Goal: Task Accomplishment & Management: Complete application form

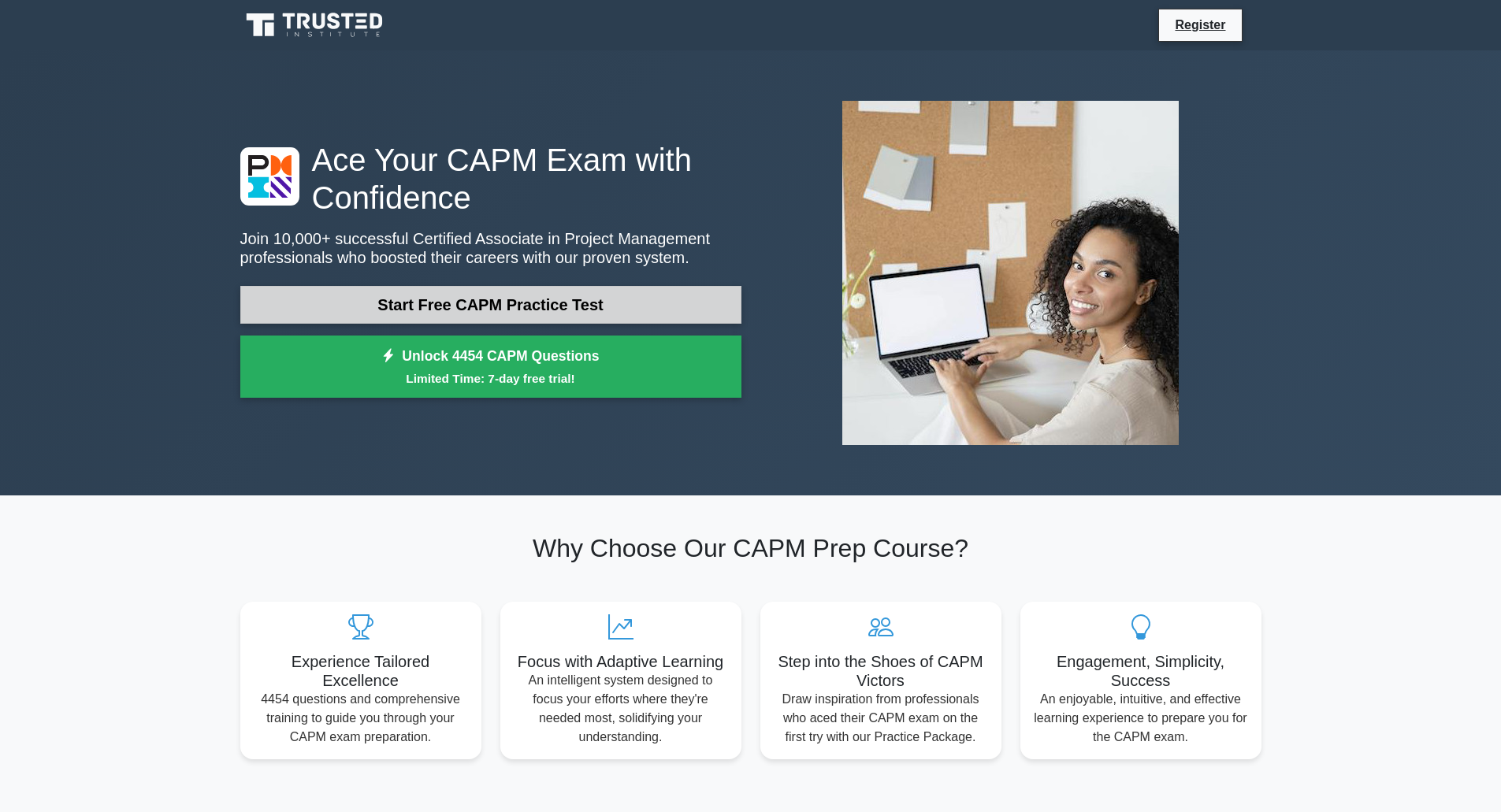
click at [459, 301] on link "Start Free CAPM Practice Test" at bounding box center [491, 305] width 501 height 38
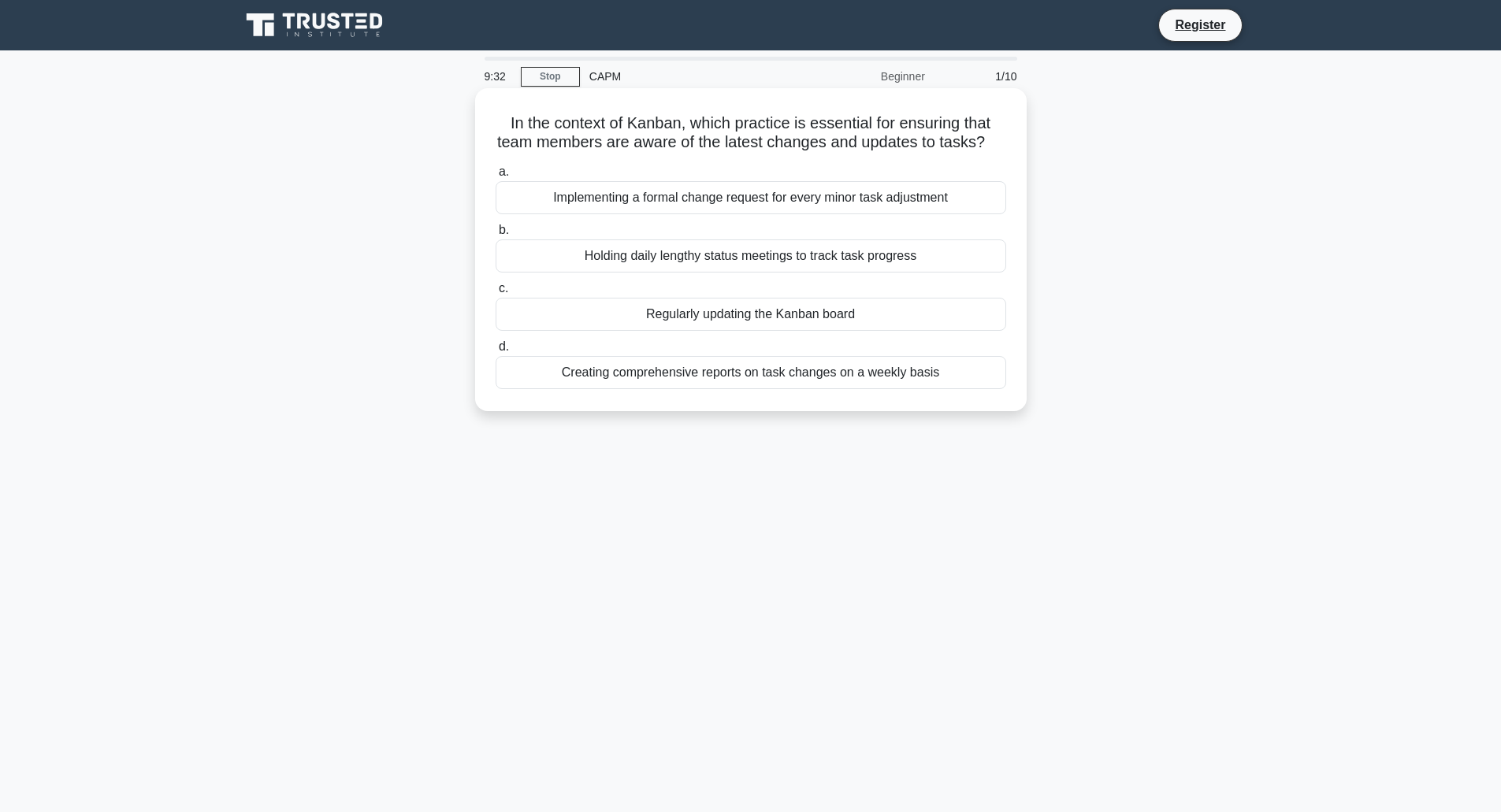
click at [726, 331] on div "Regularly updating the Kanban board" at bounding box center [750, 314] width 511 height 33
click at [496, 294] on input "c. Regularly updating the Kanban board" at bounding box center [496, 288] width 0 height 10
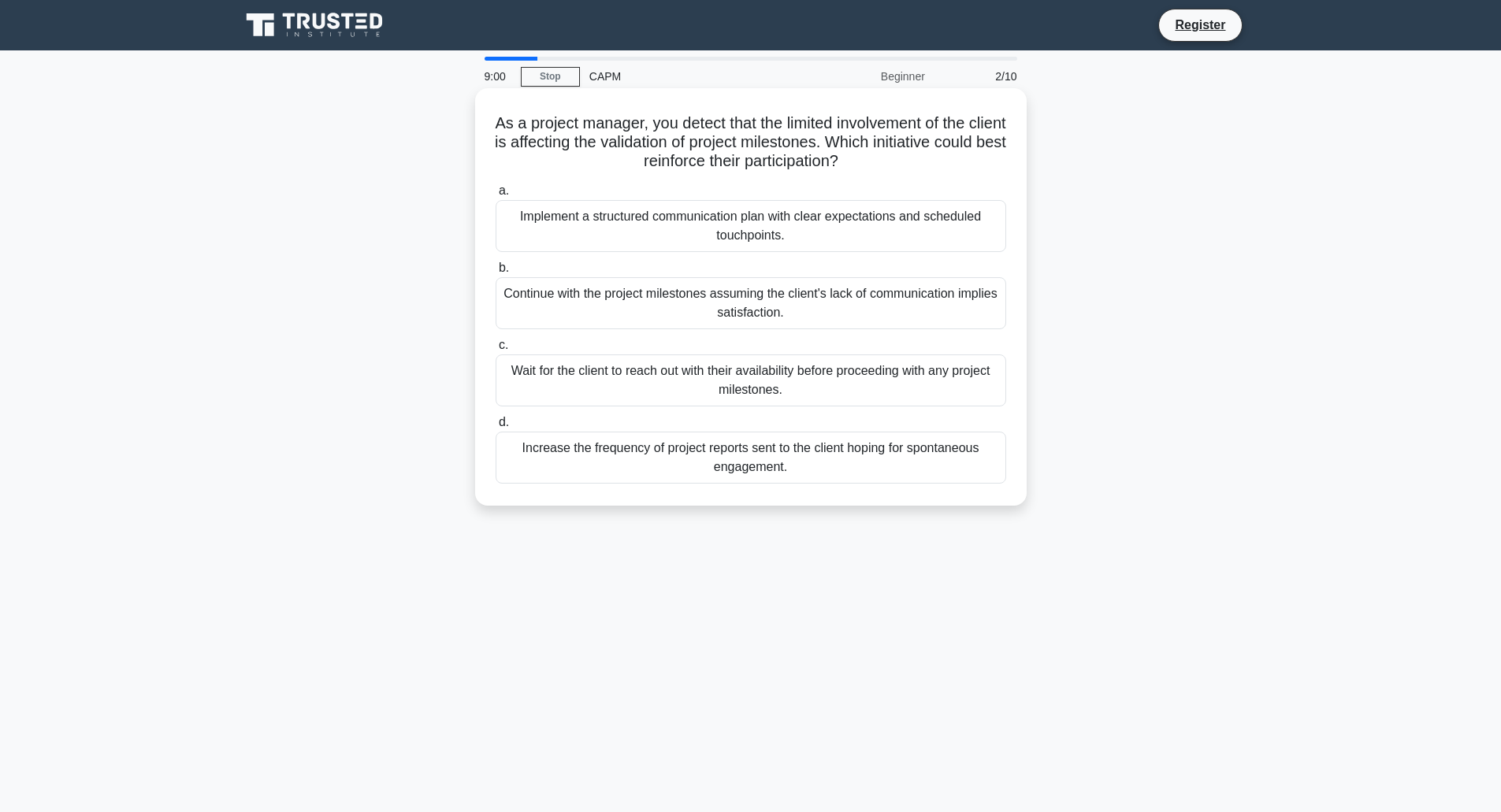
click at [781, 222] on div "Implement a structured communication plan with clear expectations and scheduled…" at bounding box center [750, 226] width 511 height 52
click at [496, 196] on input "a. Implement a structured communication plan with clear expectations and schedu…" at bounding box center [496, 190] width 0 height 10
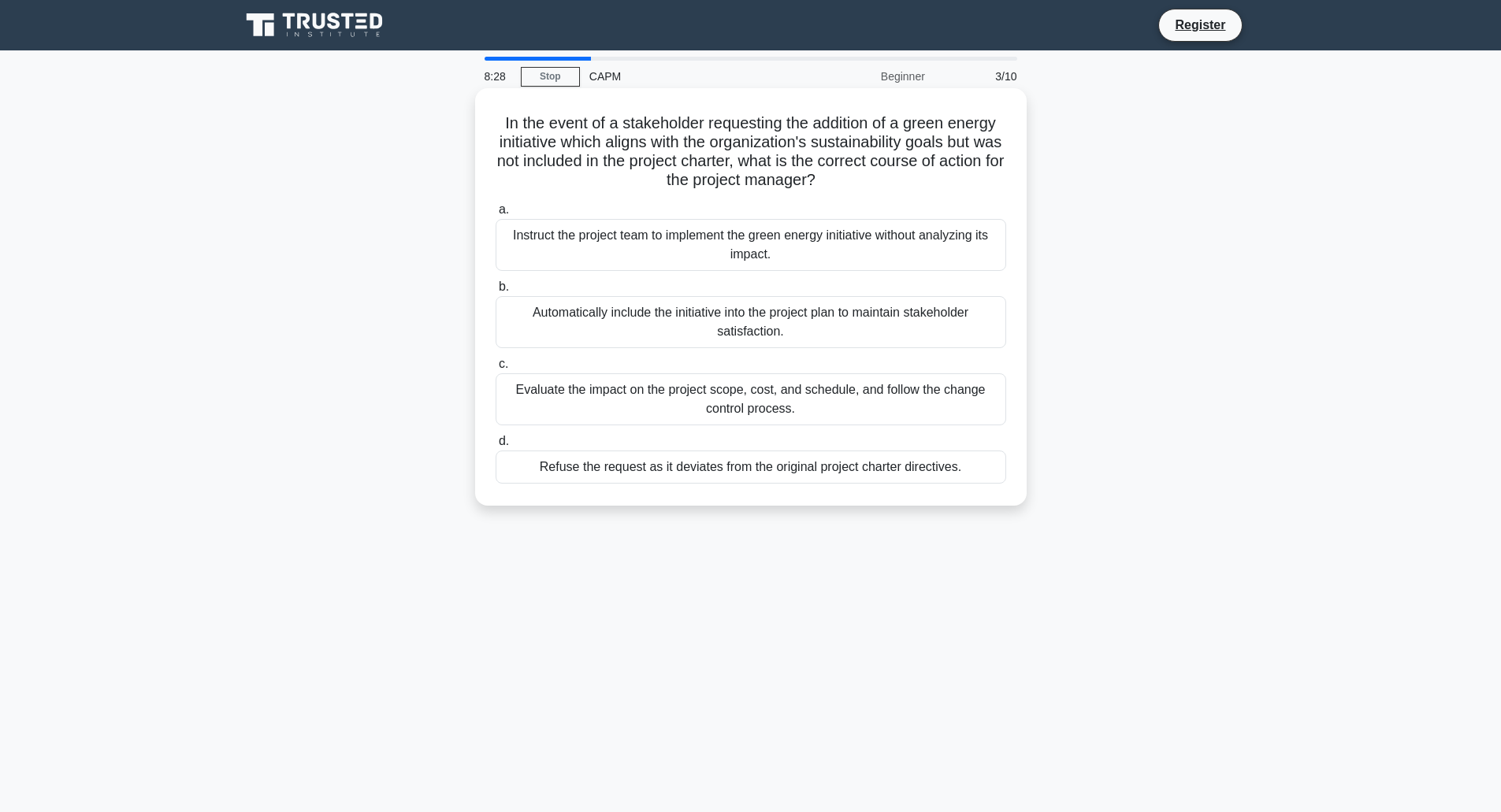
click at [766, 399] on div "Evaluate the impact on the project scope, cost, and schedule, and follow the ch…" at bounding box center [750, 399] width 511 height 52
click at [496, 370] on input "c. Evaluate the impact on the project scope, cost, and schedule, and follow the…" at bounding box center [496, 364] width 0 height 10
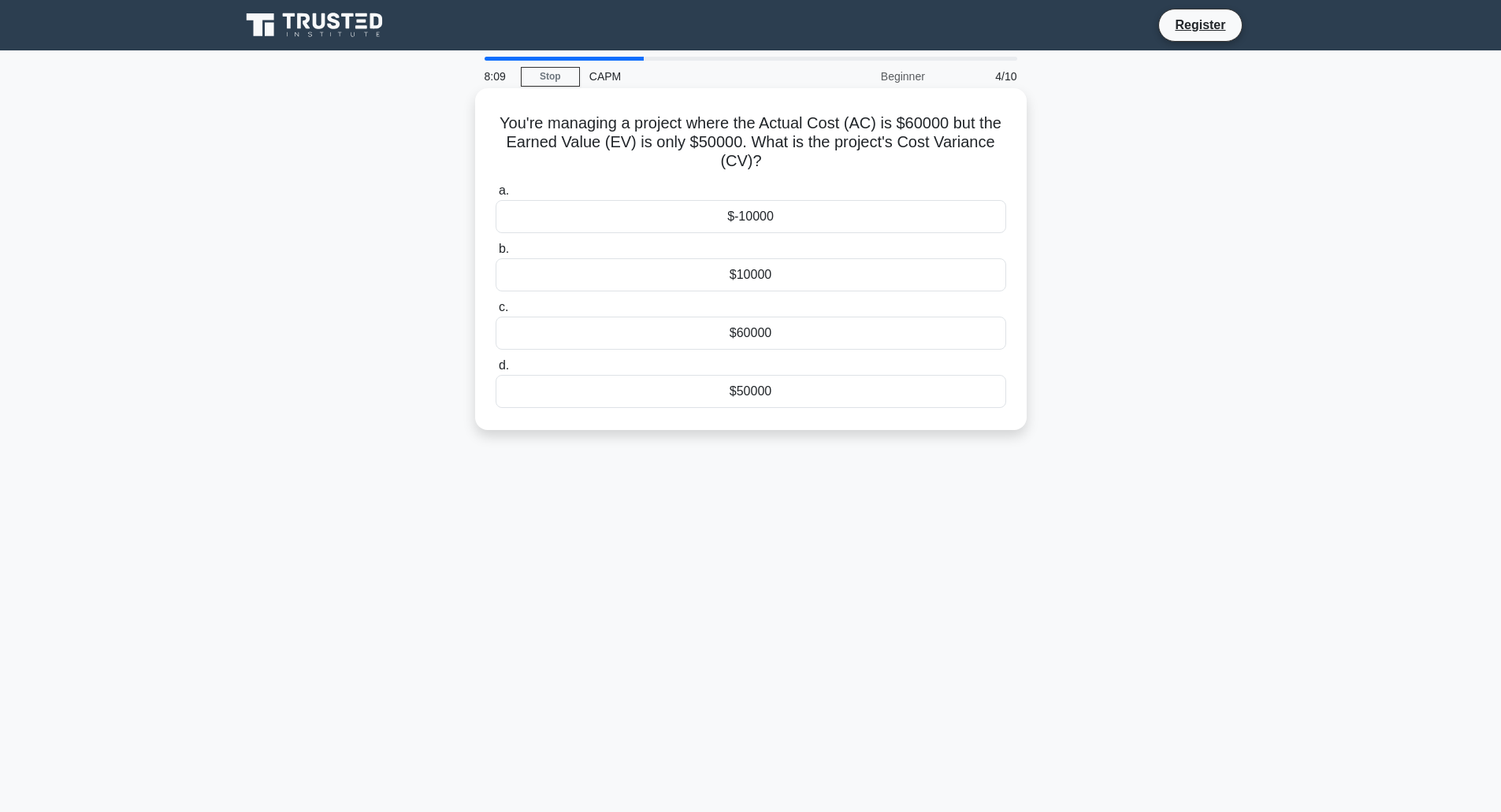
click at [812, 215] on div "$-10000" at bounding box center [750, 216] width 511 height 33
click at [496, 196] on input "a. $-10000" at bounding box center [496, 190] width 0 height 10
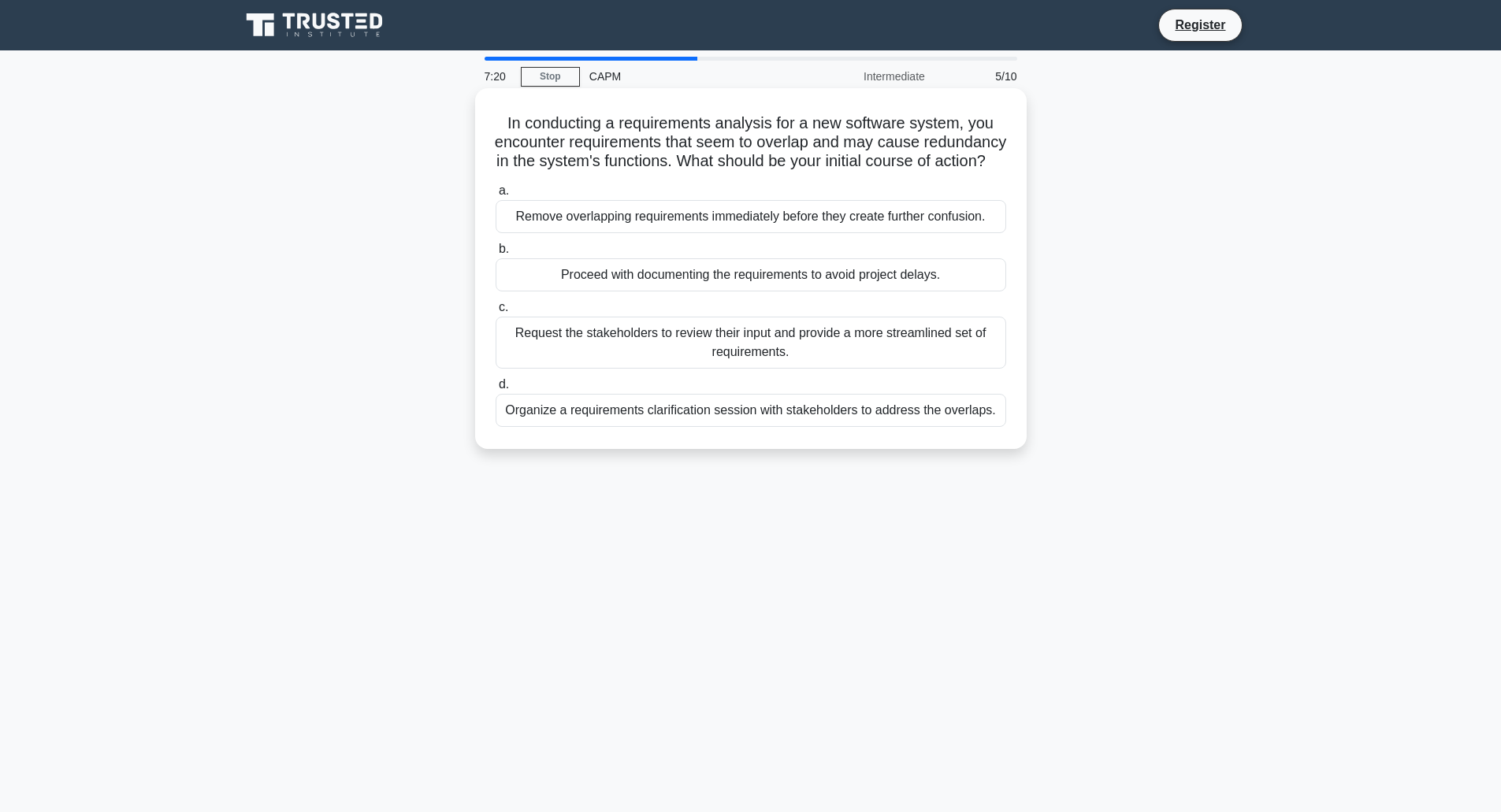
click at [760, 427] on div "Organize a requirements clarification session with stakeholders to address the …" at bounding box center [750, 410] width 511 height 33
click at [496, 389] on input "d. Organize a requirements clarification session with stakeholders to address t…" at bounding box center [496, 385] width 0 height 10
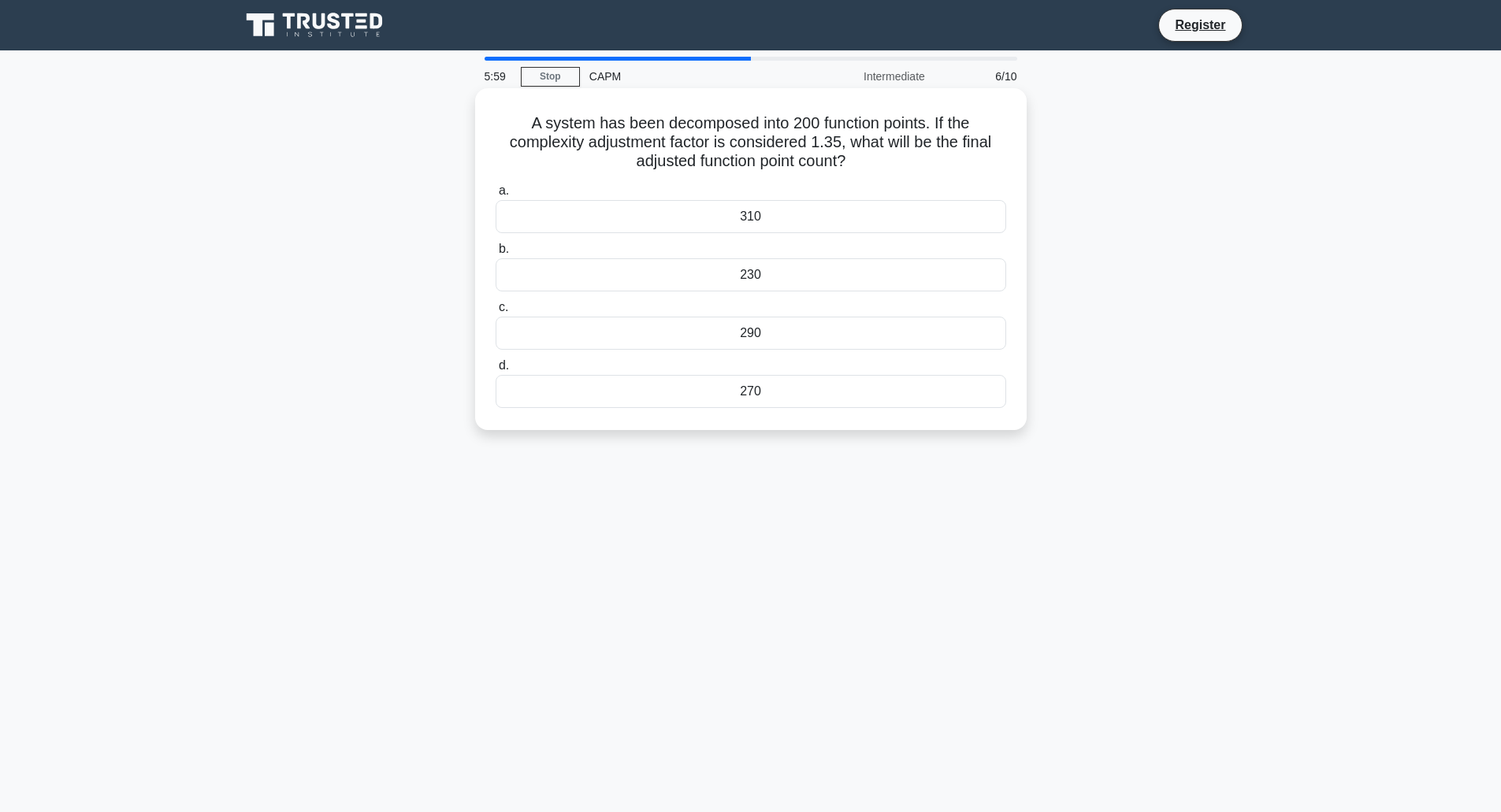
click at [744, 405] on div "270" at bounding box center [750, 391] width 511 height 33
click at [496, 371] on input "d. 270" at bounding box center [496, 366] width 0 height 10
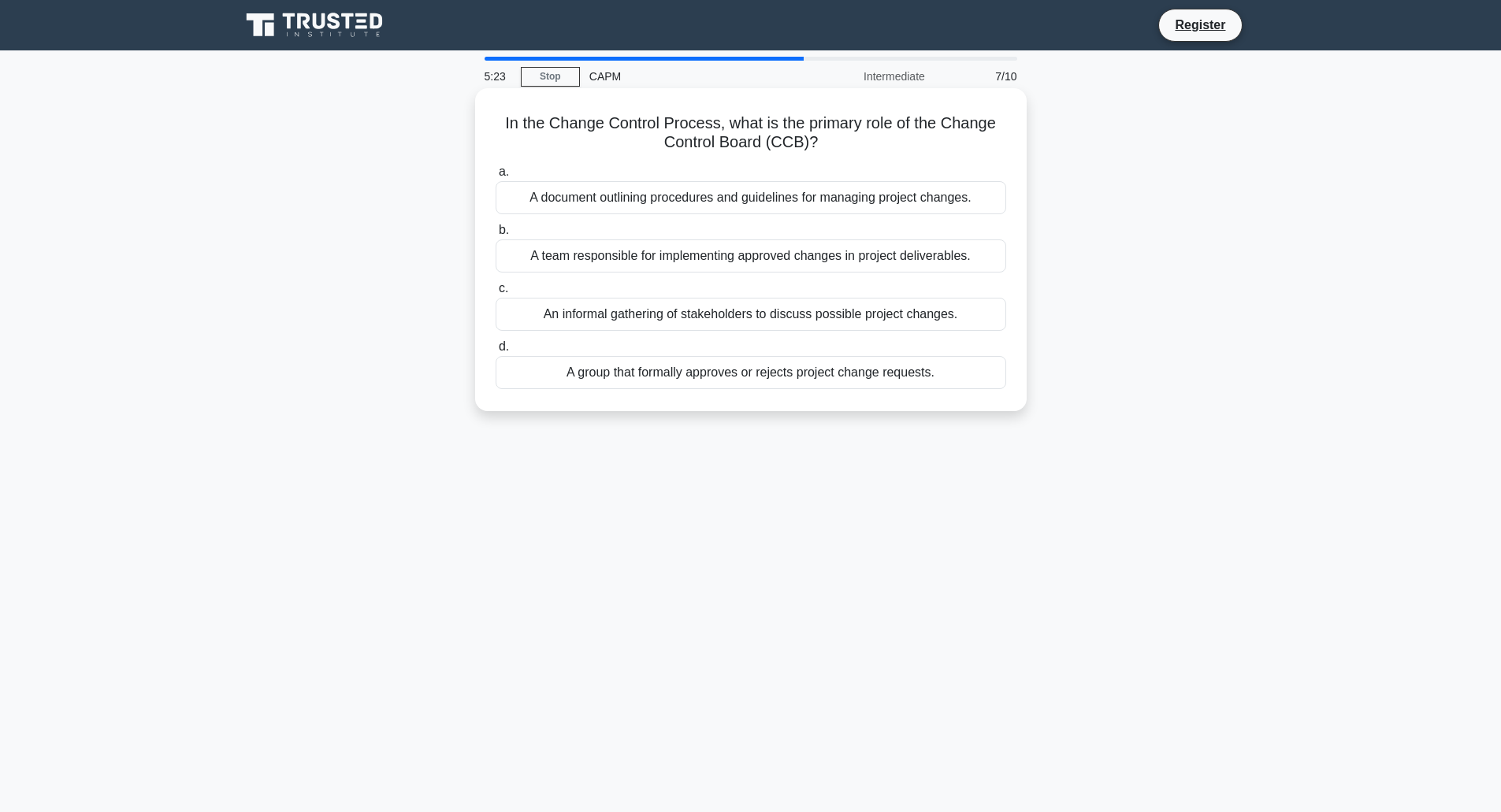
click at [771, 376] on div "A group that formally approves or rejects project change requests." at bounding box center [750, 372] width 511 height 33
click at [496, 352] on input "d. A group that formally approves or rejects project change requests." at bounding box center [496, 347] width 0 height 10
click at [782, 198] on div "To create a hierarchical breakdown of project tasks and activities to manage sc…" at bounding box center [750, 197] width 511 height 33
click at [496, 177] on input "a. To create a hierarchical breakdown of project tasks and activities to manage…" at bounding box center [496, 171] width 0 height 10
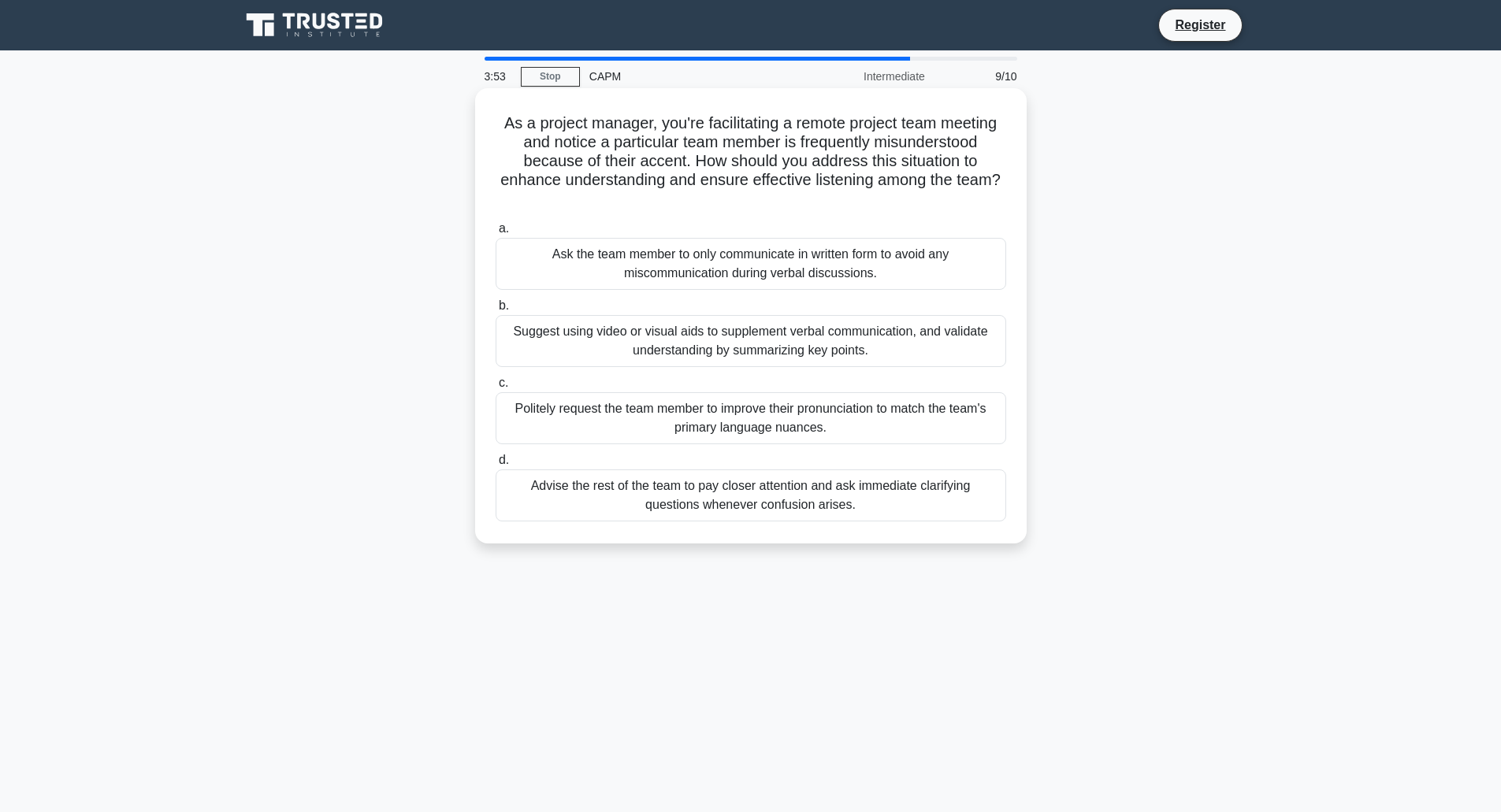
click at [785, 339] on div "Suggest using video or visual aids to supplement verbal communication, and vali…" at bounding box center [750, 341] width 511 height 52
click at [496, 311] on input "b. Suggest using video or visual aids to supplement verbal communication, and v…" at bounding box center [496, 306] width 0 height 10
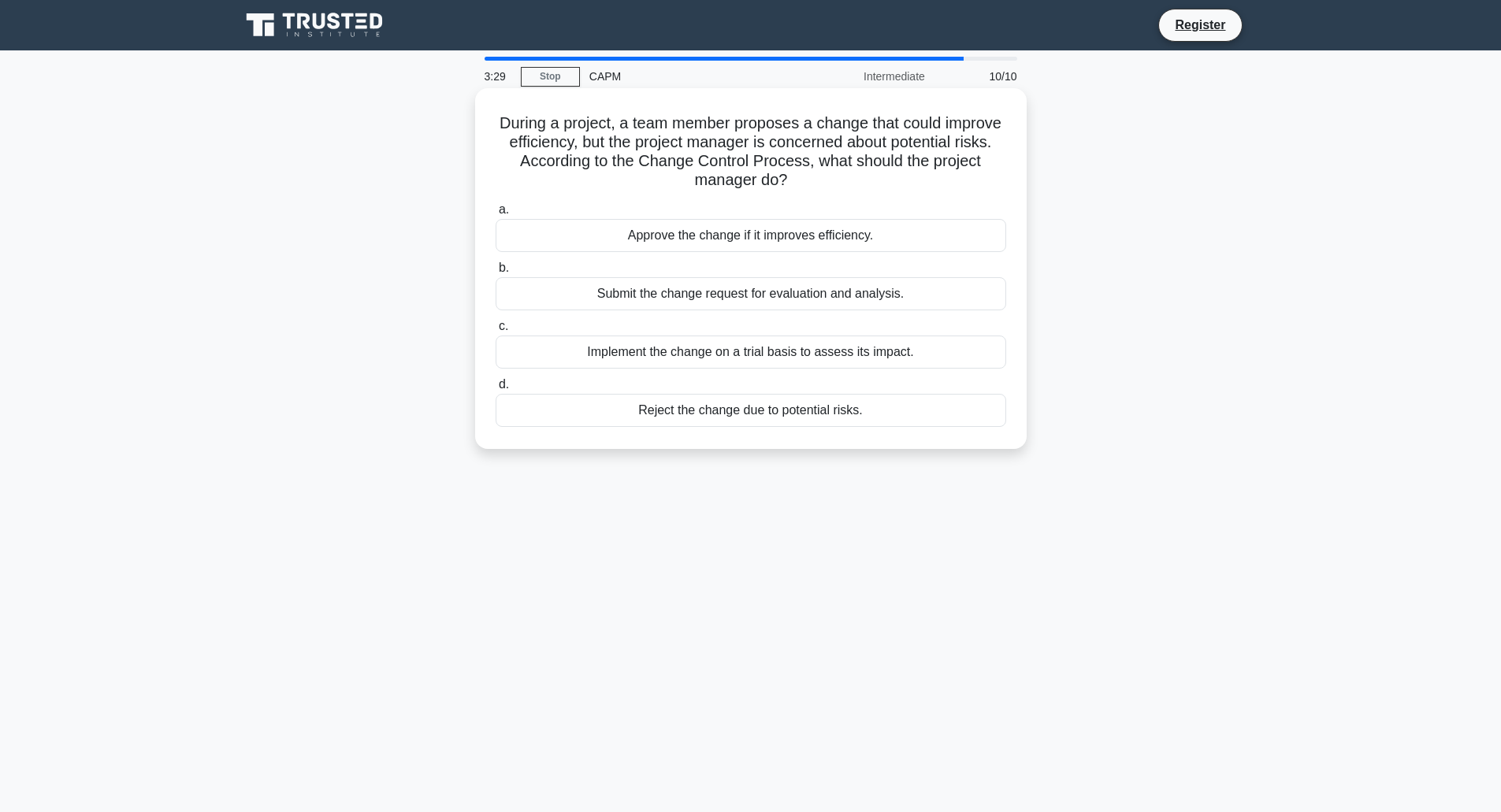
click at [772, 291] on div "Submit the change request for evaluation and analysis." at bounding box center [750, 294] width 511 height 33
click at [496, 273] on input "b. Submit the change request for evaluation and analysis." at bounding box center [496, 268] width 0 height 10
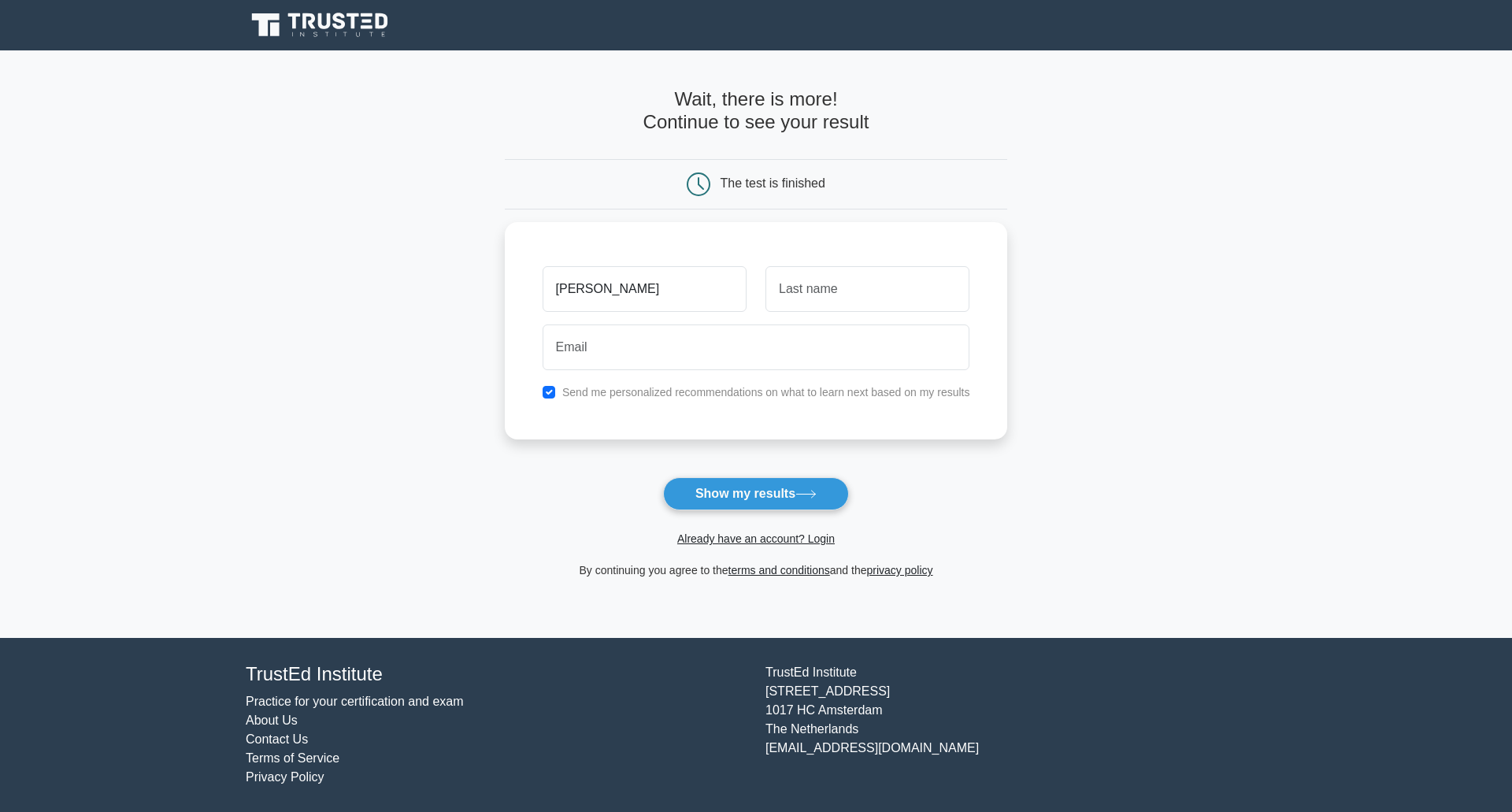
type input "dave"
type input "thomas"
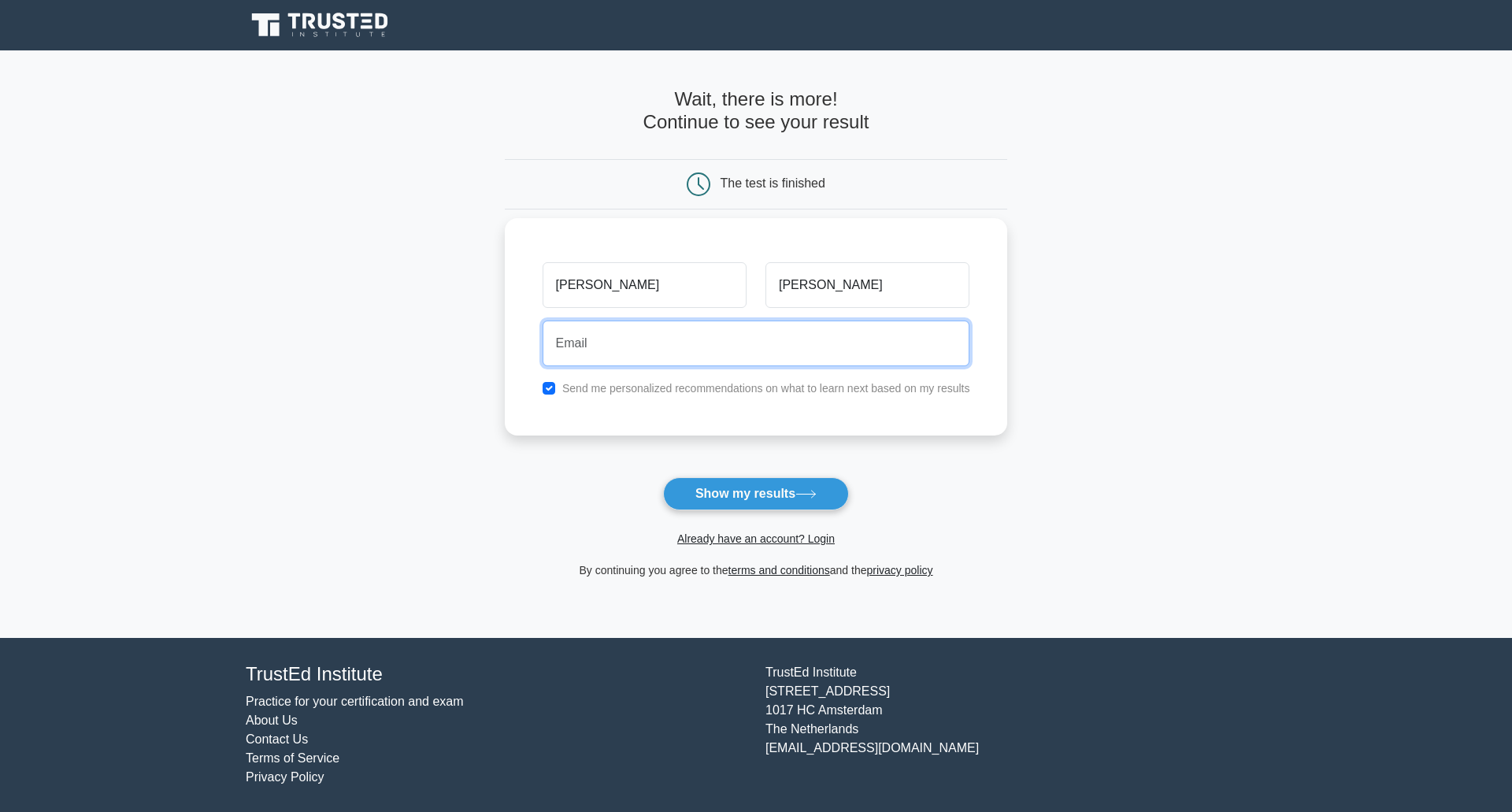
click at [660, 346] on input "email" at bounding box center [756, 343] width 427 height 45
type input "dthomas@wendys.com"
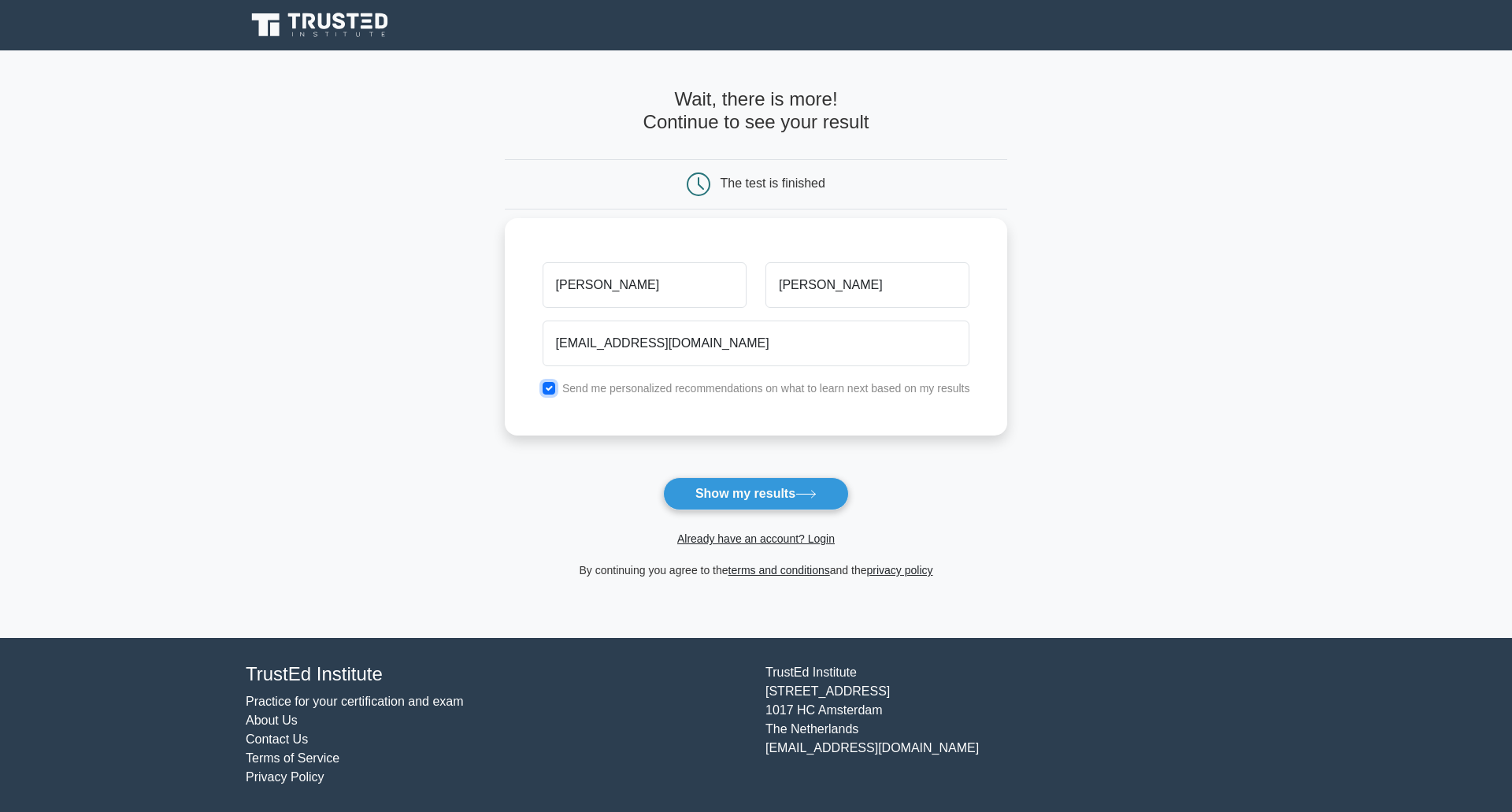
click at [552, 388] on input "checkbox" at bounding box center [549, 388] width 12 height 12
checkbox input "false"
click at [771, 488] on button "Show my results" at bounding box center [756, 494] width 186 height 33
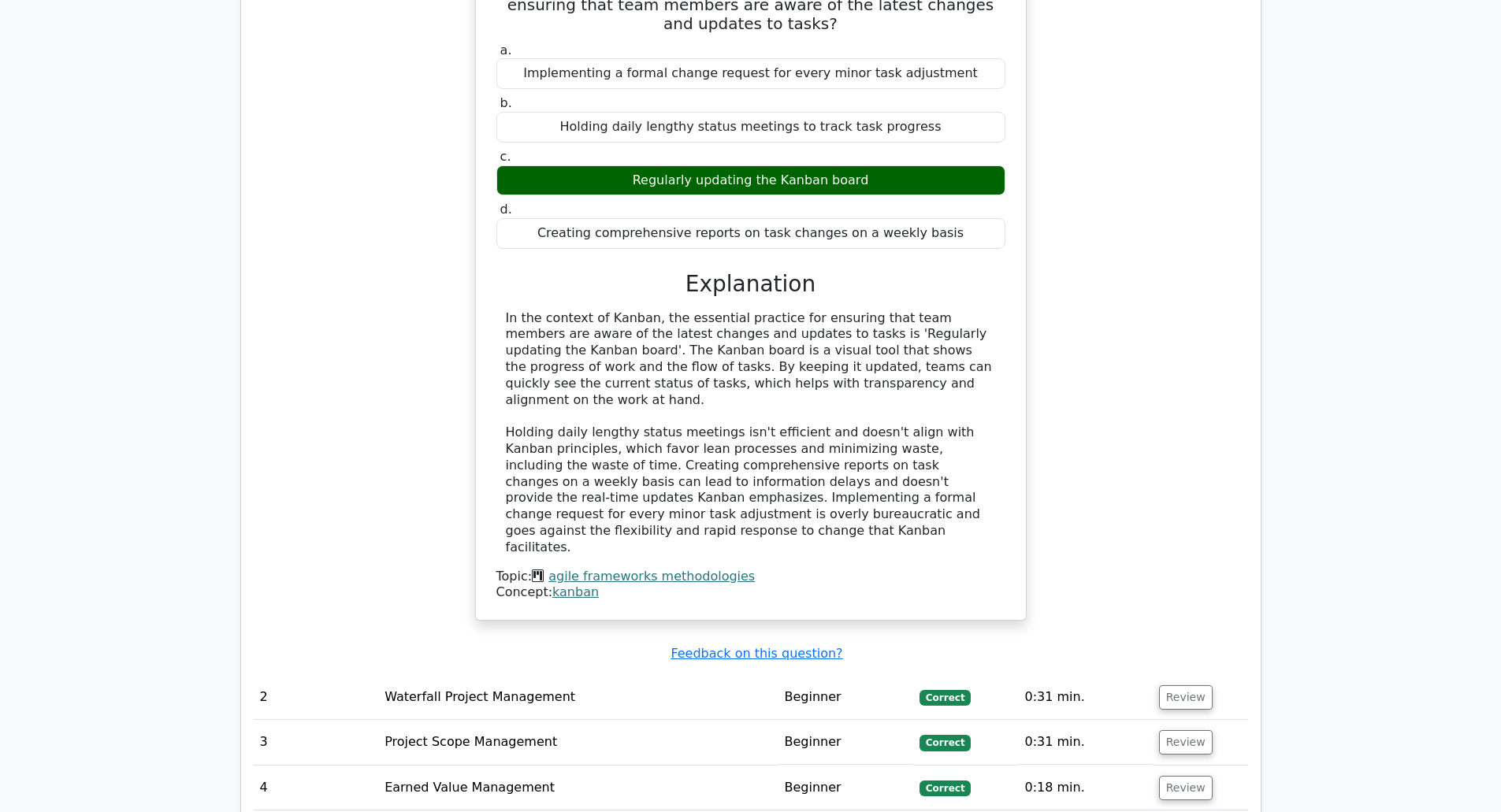
scroll to position [1969, 0]
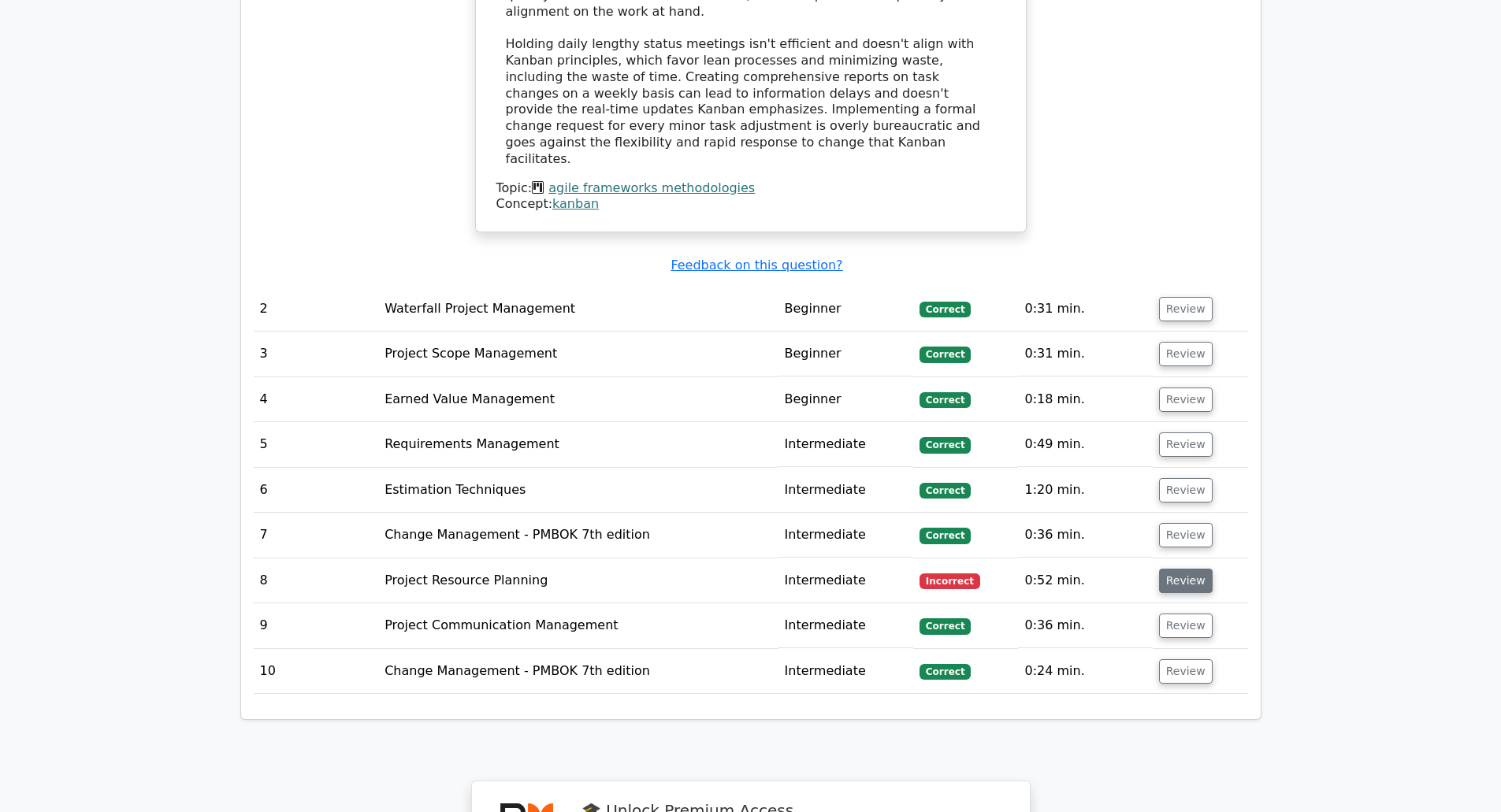
click at [1194, 568] on button "Review" at bounding box center [1185, 581] width 54 height 25
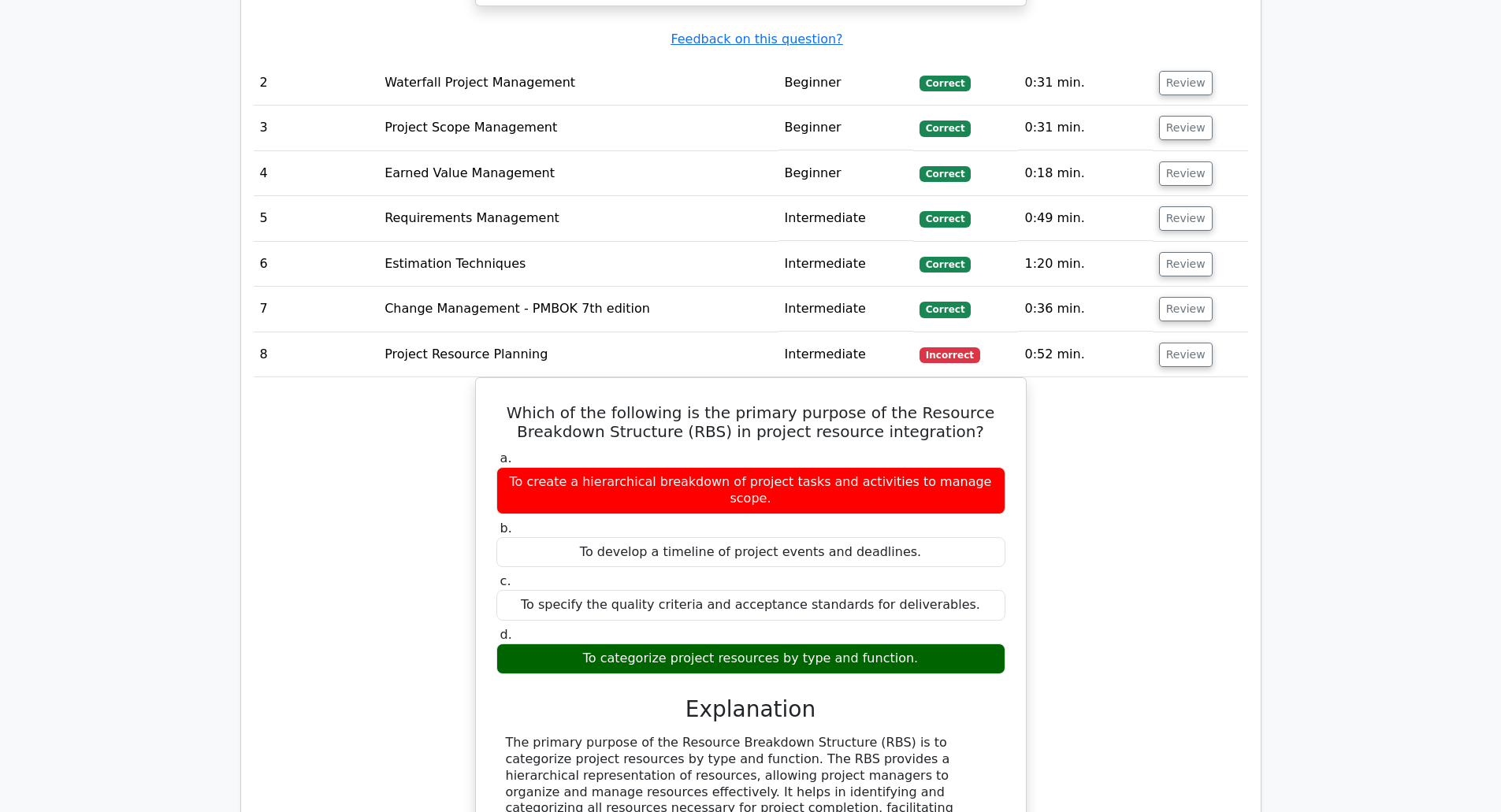
scroll to position [2126, 0]
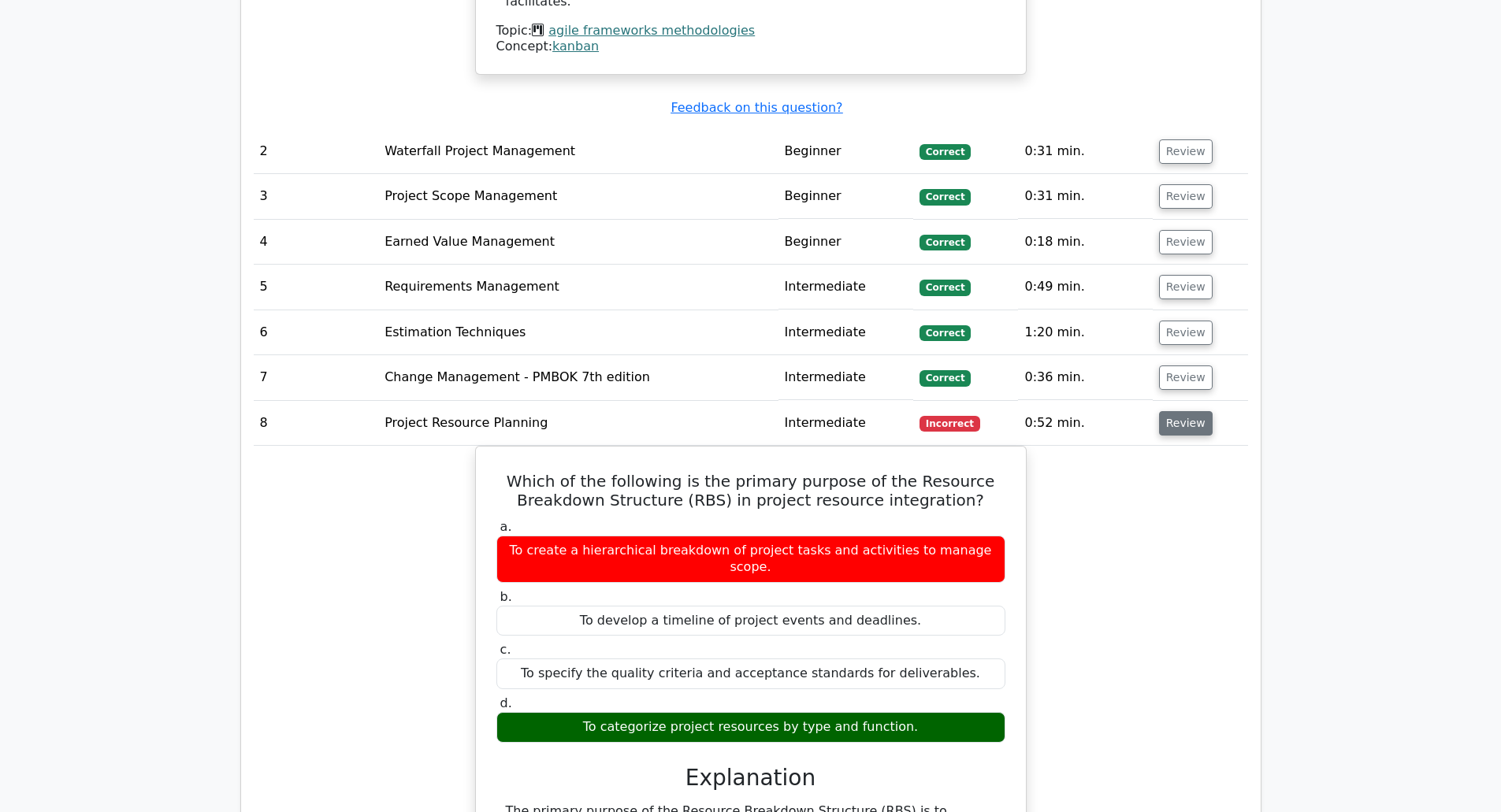
click at [1182, 411] on button "Review" at bounding box center [1185, 424] width 54 height 25
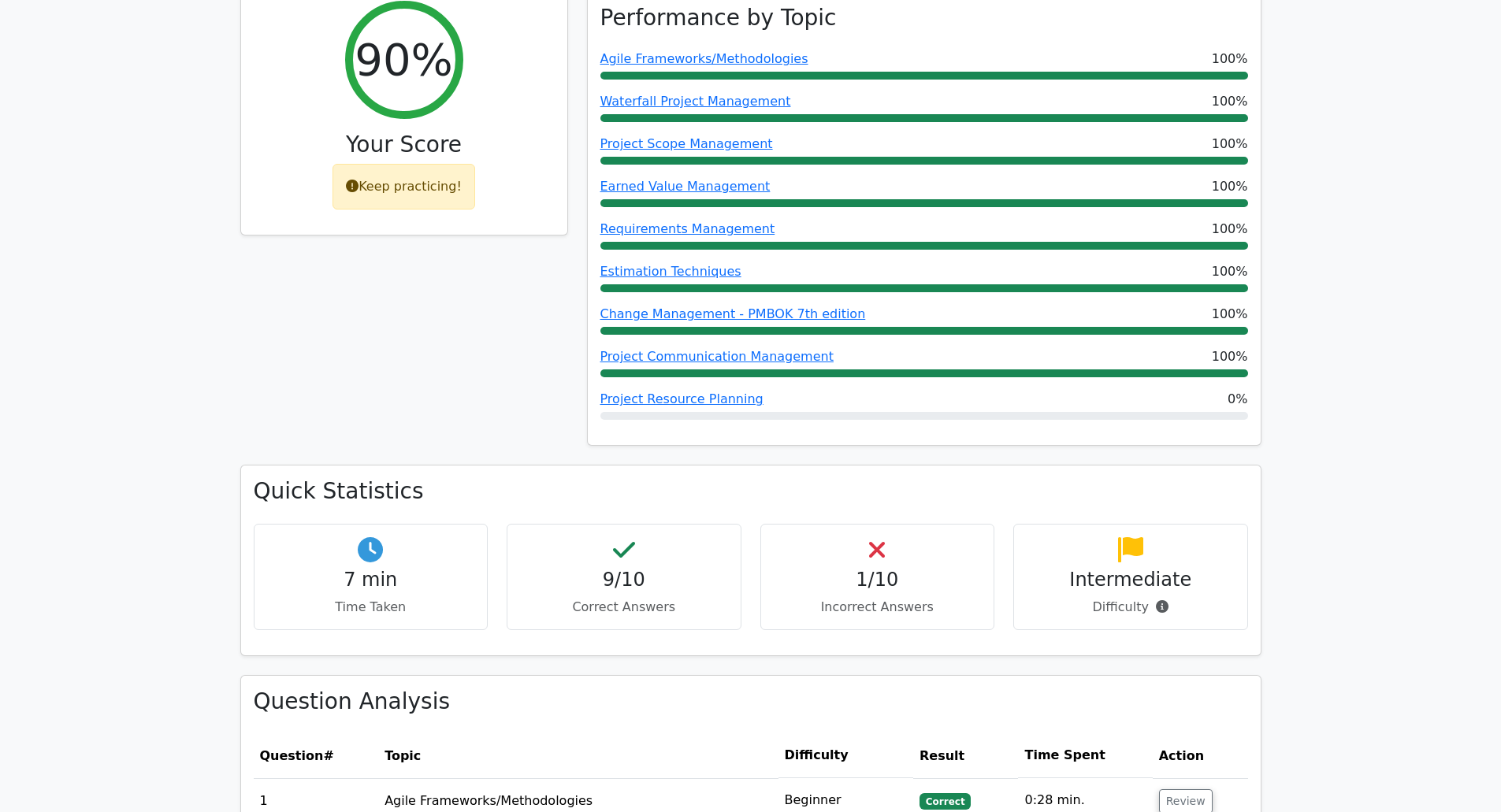
scroll to position [709, 0]
